Goal: Find specific page/section: Find specific page/section

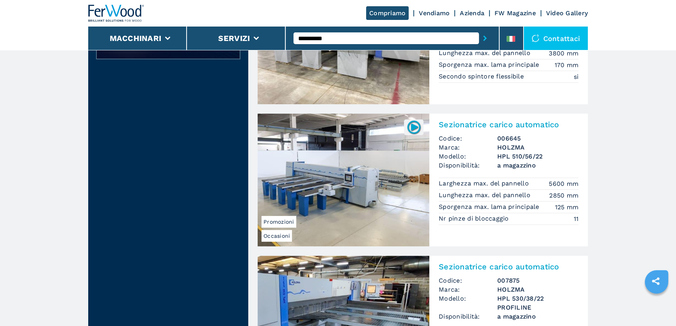
scroll to position [284, 0]
click at [313, 36] on input "**********" at bounding box center [387, 38] width 186 height 12
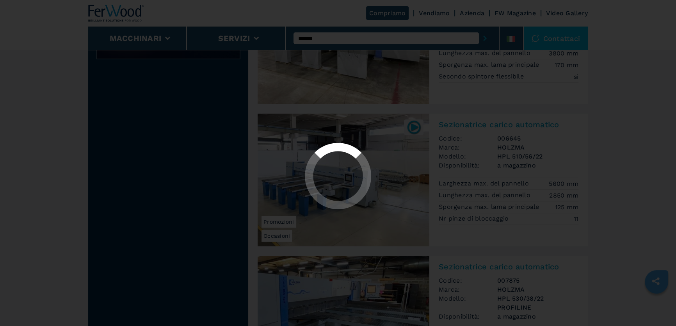
scroll to position [0, 0]
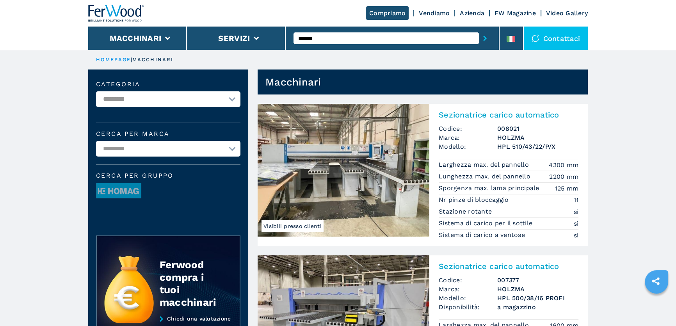
type input "******"
